Goal: Task Accomplishment & Management: Manage account settings

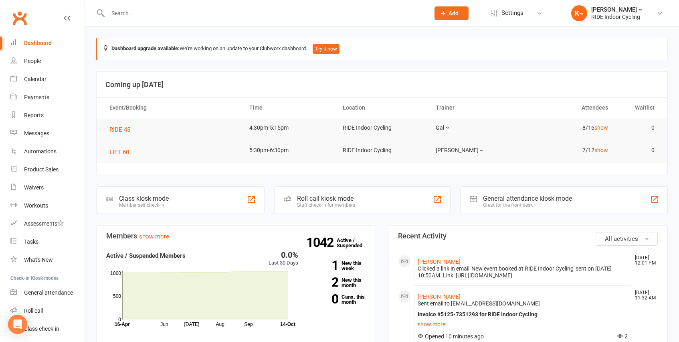
click at [154, 12] on input "text" at bounding box center [264, 13] width 319 height 11
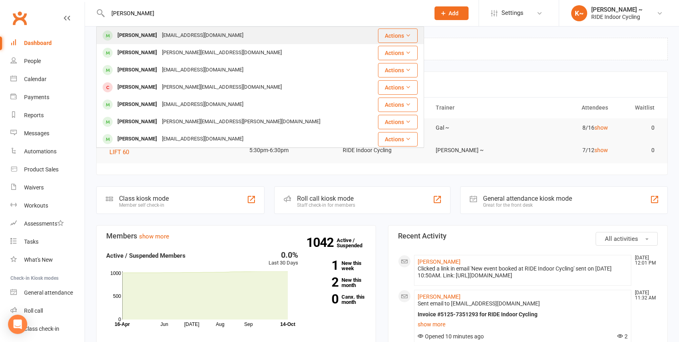
type input "[PERSON_NAME]"
click at [138, 32] on div "[PERSON_NAME]" at bounding box center [137, 36] width 45 height 12
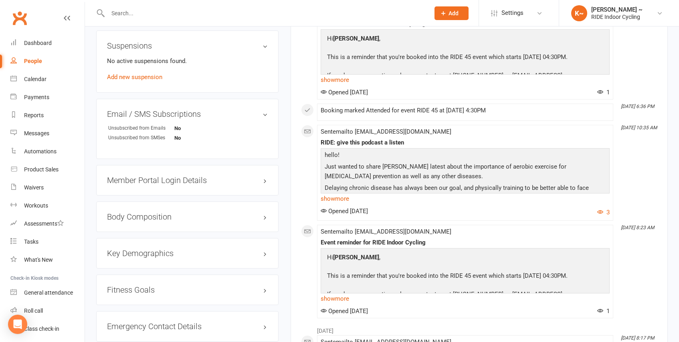
scroll to position [668, 0]
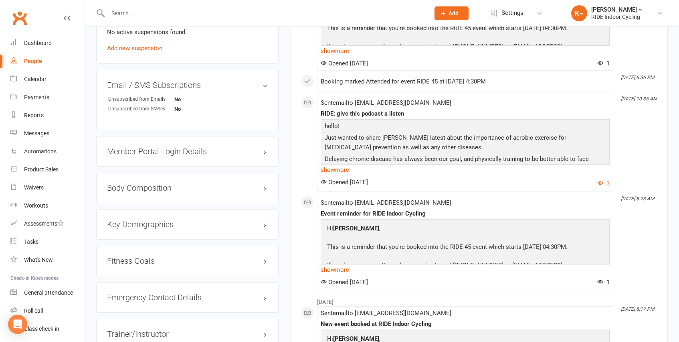
click at [202, 147] on h3 "Member Portal Login Details" at bounding box center [187, 151] width 161 height 9
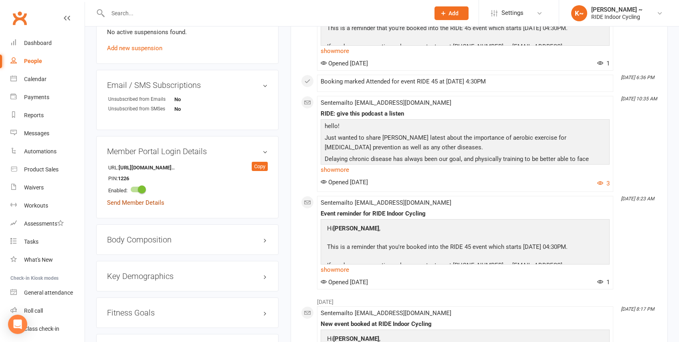
click at [131, 199] on link "Send Member Details" at bounding box center [135, 202] width 57 height 7
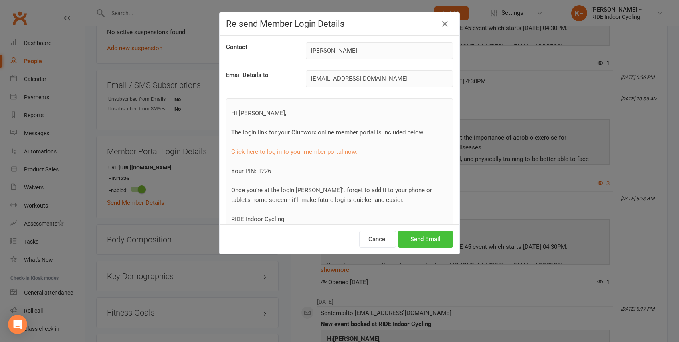
click at [432, 241] on button "Send Email" at bounding box center [425, 239] width 55 height 17
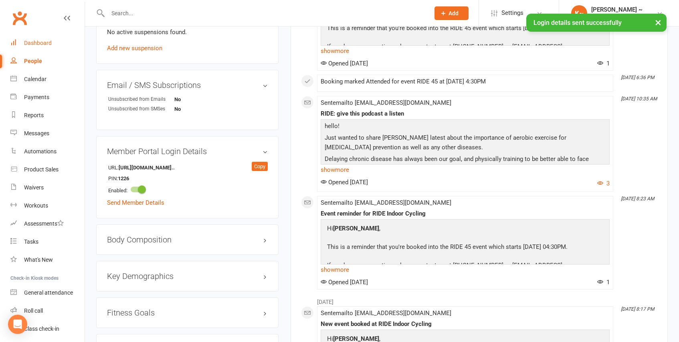
click at [34, 40] on div "Dashboard" at bounding box center [38, 43] width 28 height 6
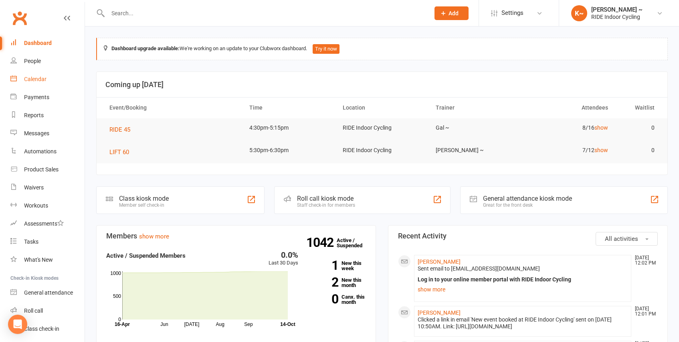
click at [36, 79] on div "Calendar" at bounding box center [35, 79] width 22 height 6
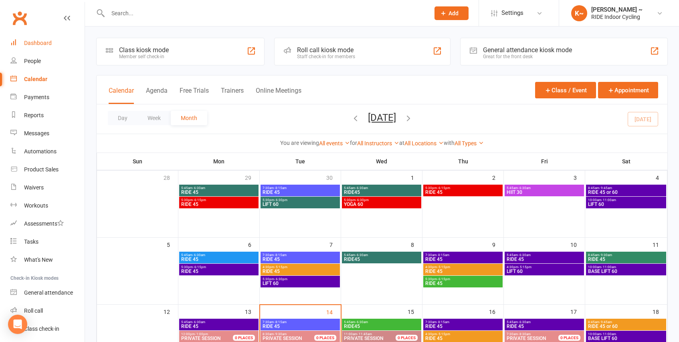
click at [46, 42] on div "Dashboard" at bounding box center [38, 43] width 28 height 6
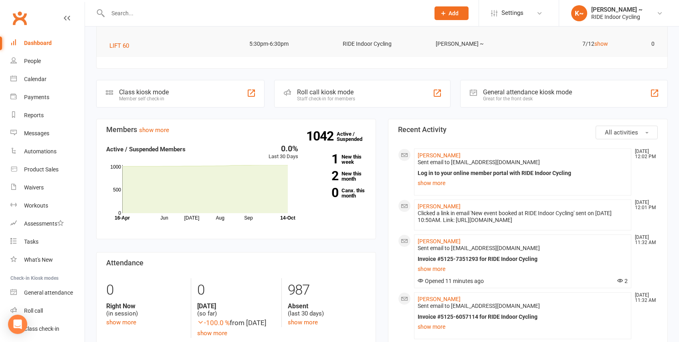
scroll to position [107, 0]
click at [37, 78] on div "Calendar" at bounding box center [35, 79] width 22 height 6
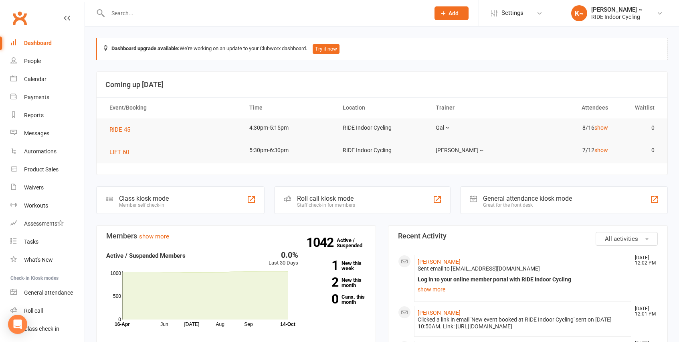
click at [44, 42] on div "Dashboard" at bounding box center [38, 43] width 28 height 6
click at [150, 17] on input "text" at bounding box center [264, 13] width 319 height 11
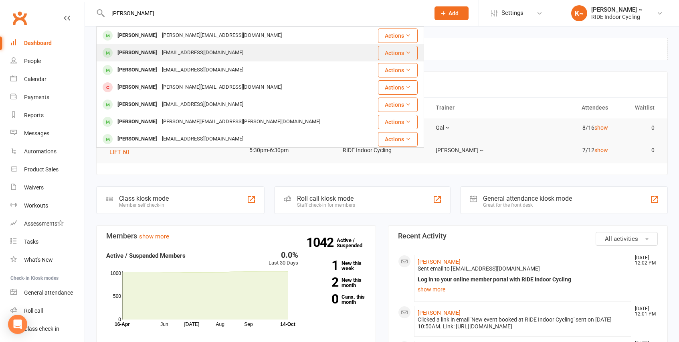
type input "[PERSON_NAME]"
click at [147, 54] on div "[PERSON_NAME]" at bounding box center [137, 53] width 45 height 12
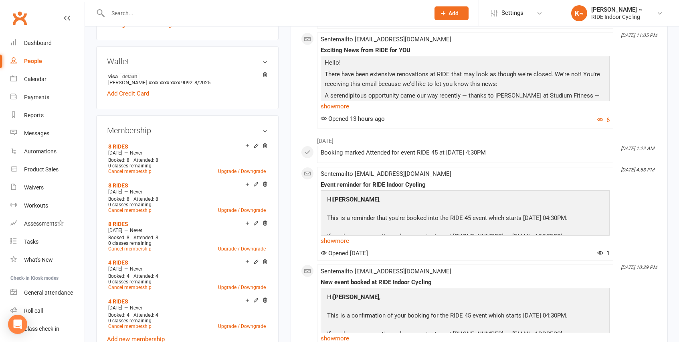
scroll to position [230, 0]
click at [267, 73] on icon at bounding box center [265, 75] width 4 height 4
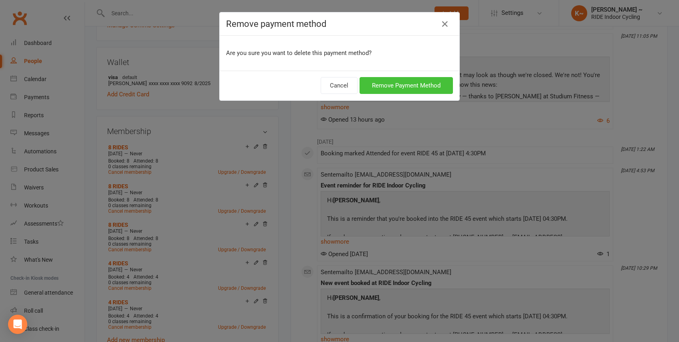
click at [390, 89] on button "Remove Payment Method" at bounding box center [406, 85] width 93 height 17
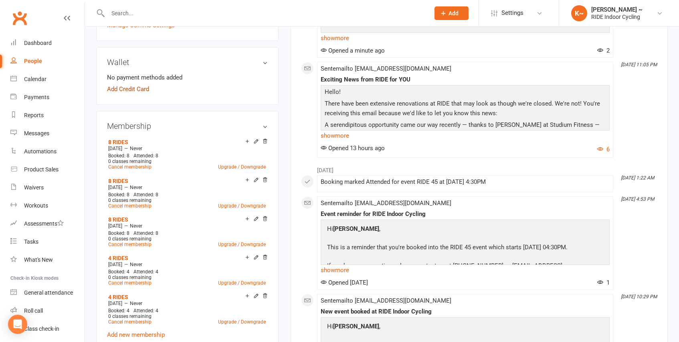
click at [142, 84] on link "Add Credit Card" at bounding box center [128, 89] width 42 height 10
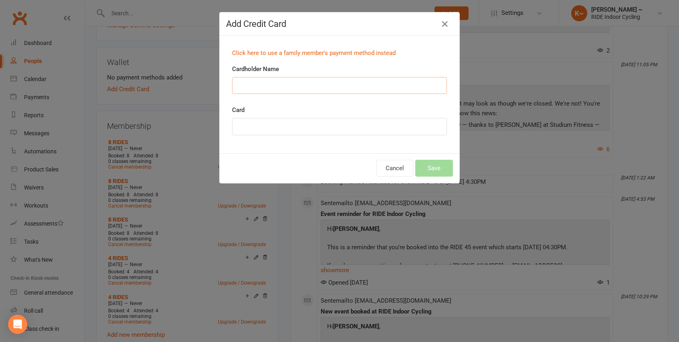
click at [286, 84] on input "Cardholder Name" at bounding box center [339, 85] width 215 height 17
type input "[PERSON_NAME]"
click at [435, 168] on button "Save" at bounding box center [434, 168] width 38 height 17
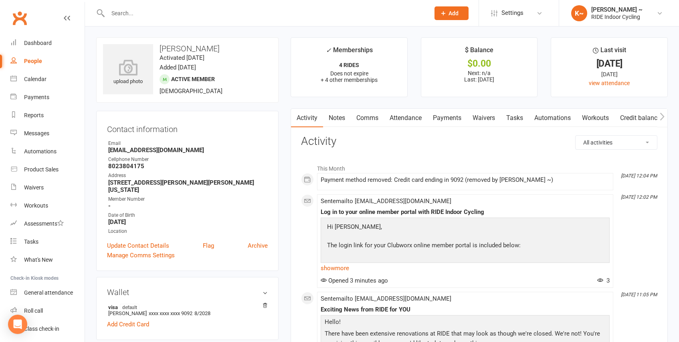
scroll to position [0, 0]
click at [403, 115] on link "Attendance" at bounding box center [405, 118] width 43 height 18
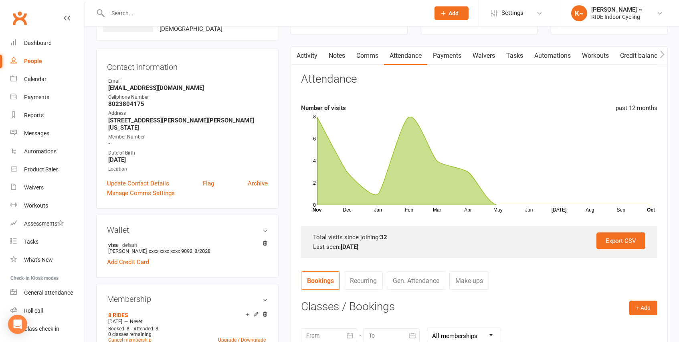
scroll to position [61, 0]
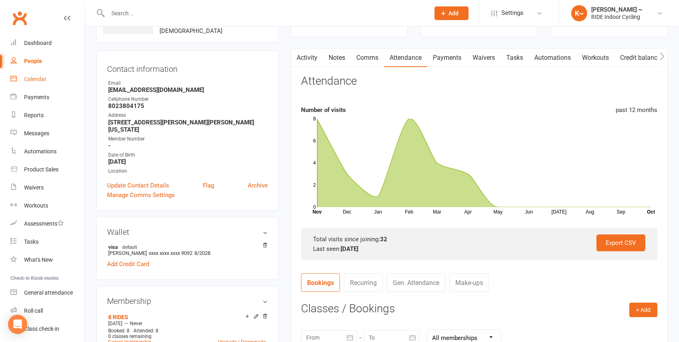
click at [32, 77] on div "Calendar" at bounding box center [35, 79] width 22 height 6
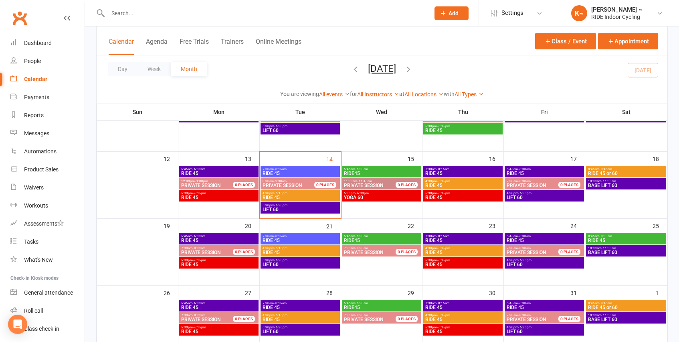
scroll to position [168, 0]
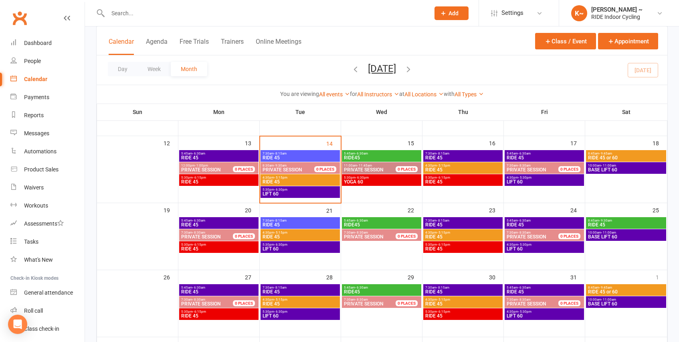
click at [376, 181] on span "YOGA 60" at bounding box center [382, 181] width 76 height 5
